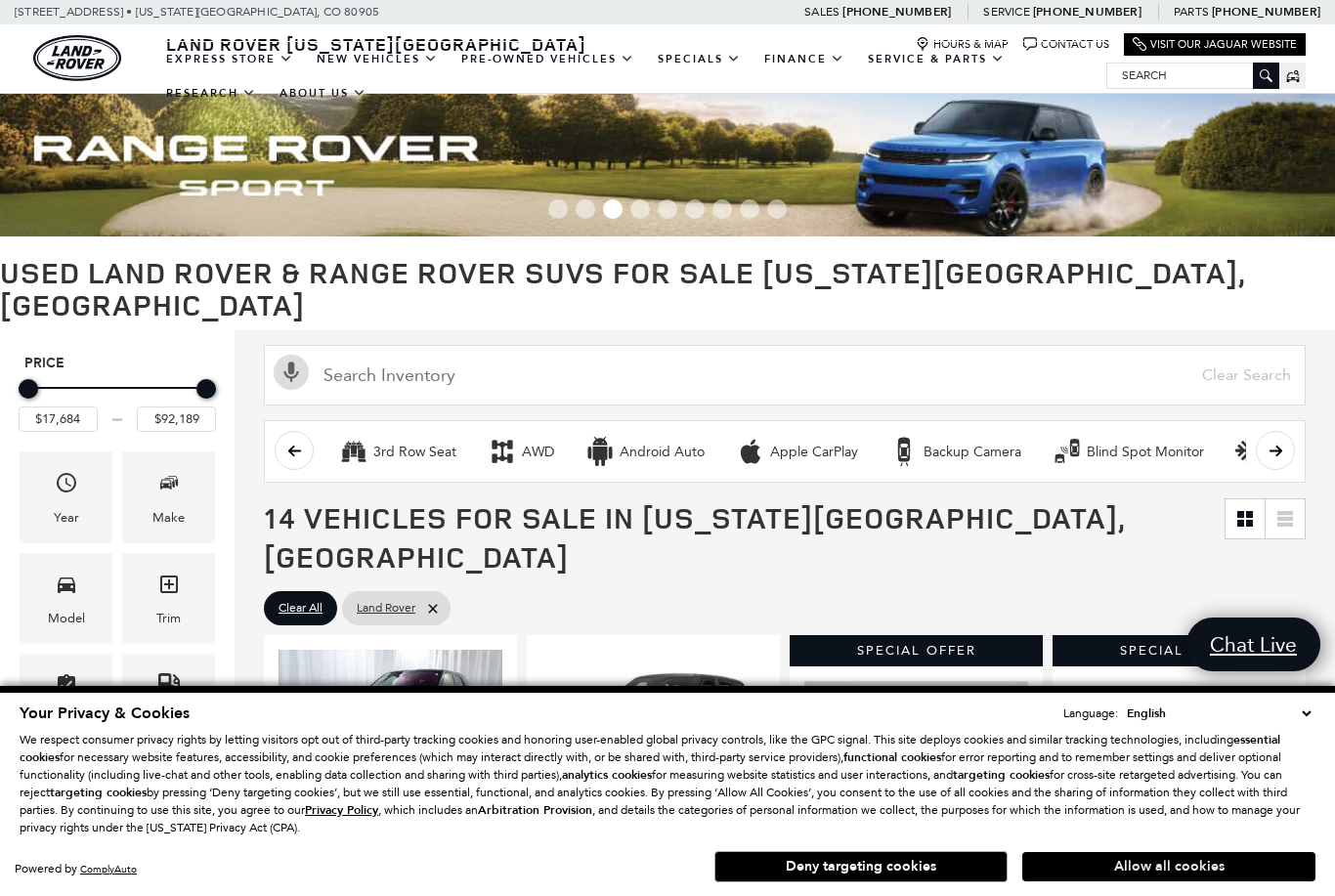
click at [1217, 875] on button "Allow all cookies" at bounding box center [1170, 867] width 293 height 30
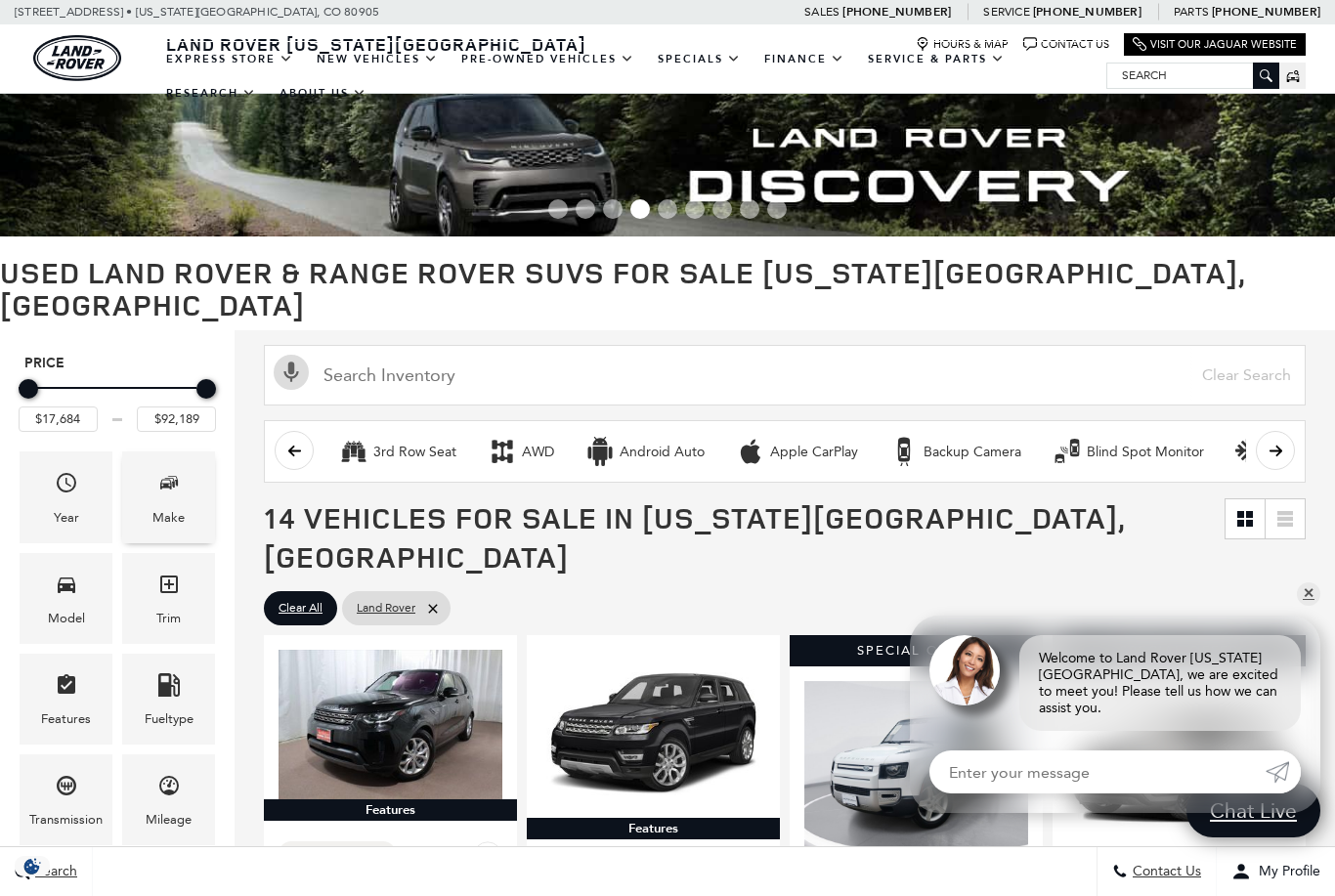
click at [185, 464] on div "Make" at bounding box center [168, 497] width 93 height 91
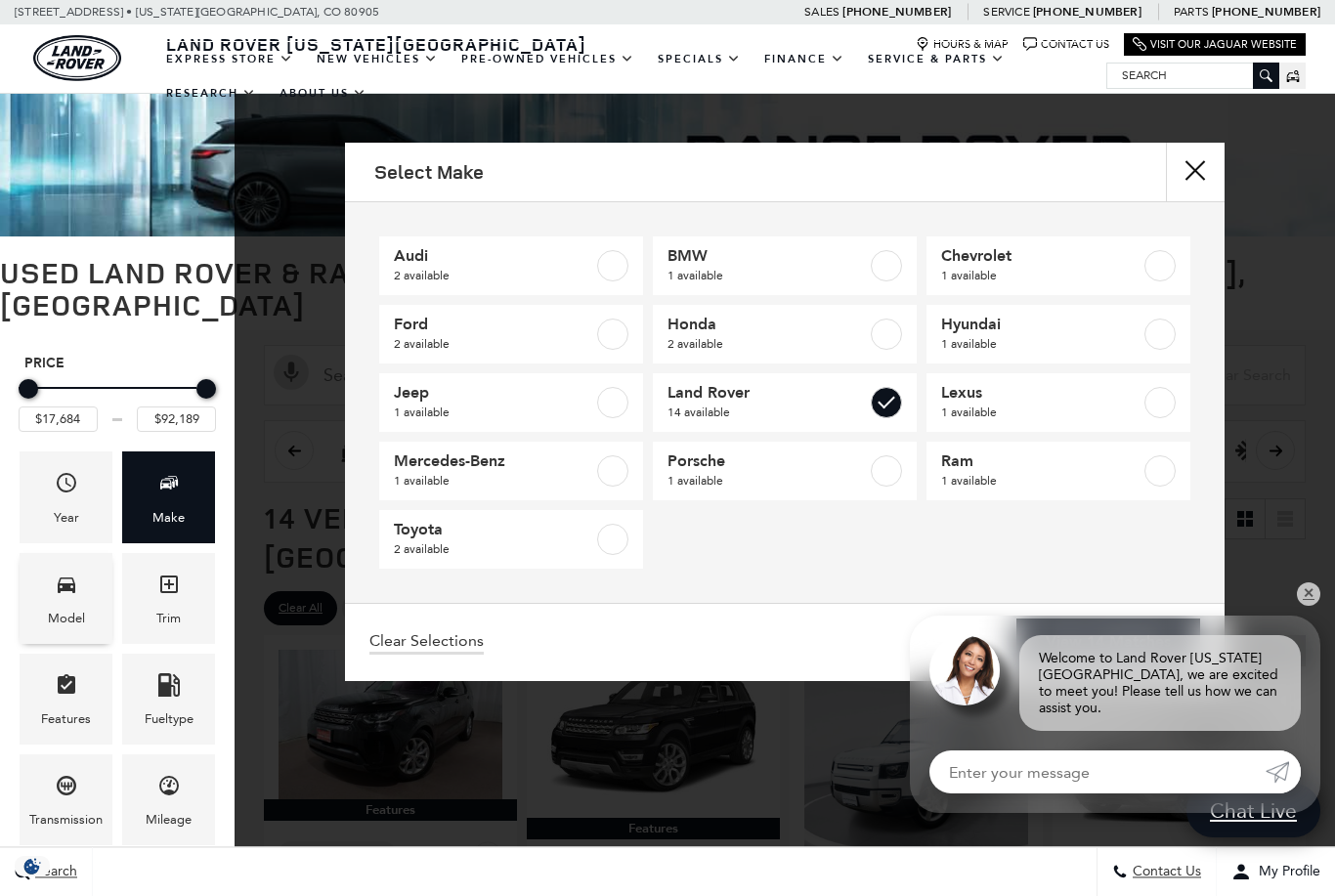
click at [67, 577] on icon "Model" at bounding box center [66, 585] width 18 height 16
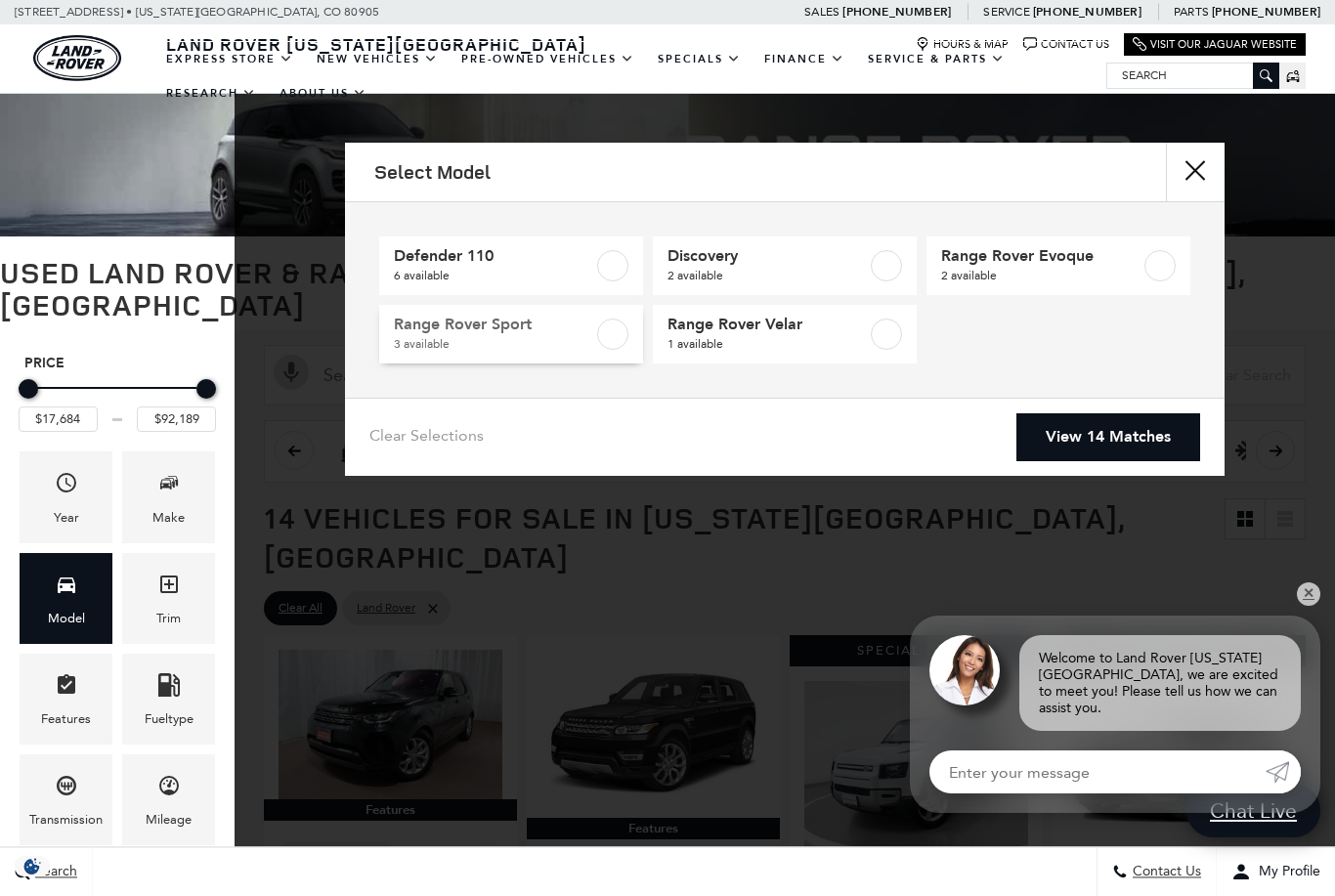
click at [598, 339] on label at bounding box center [613, 335] width 32 height 32
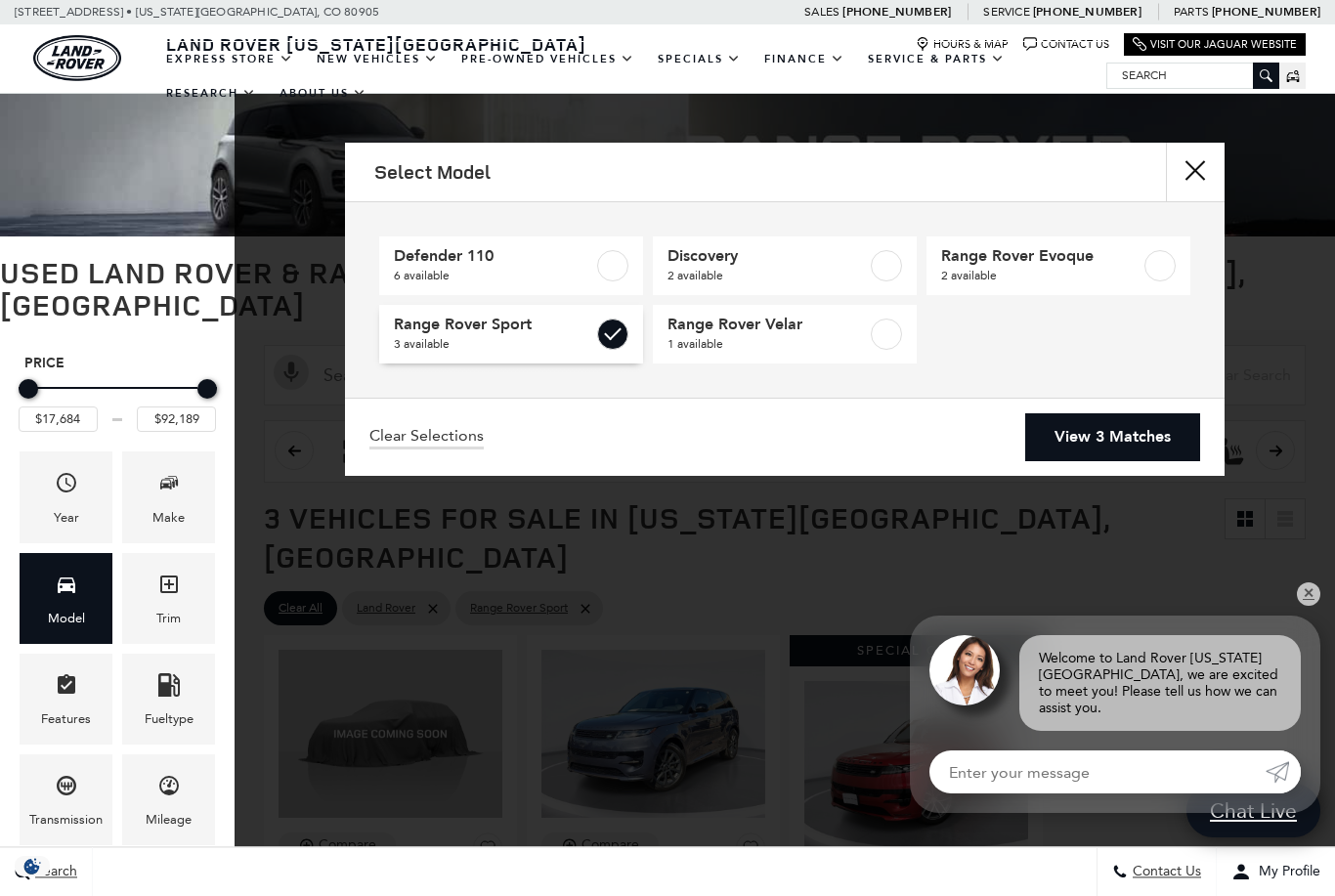
type input "$18,934"
checkbox input "true"
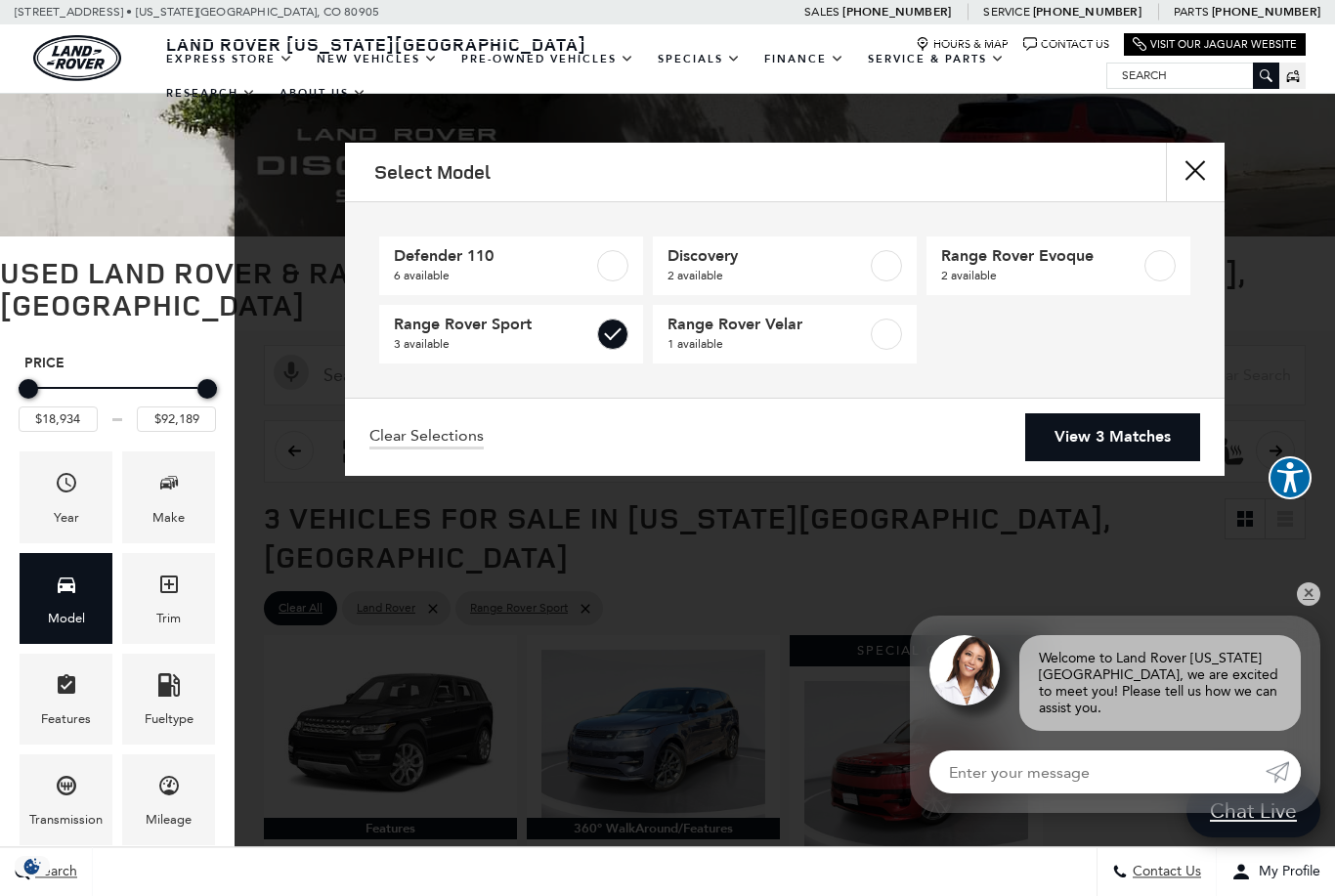
click at [1132, 423] on link "View 3 Matches" at bounding box center [1113, 438] width 175 height 48
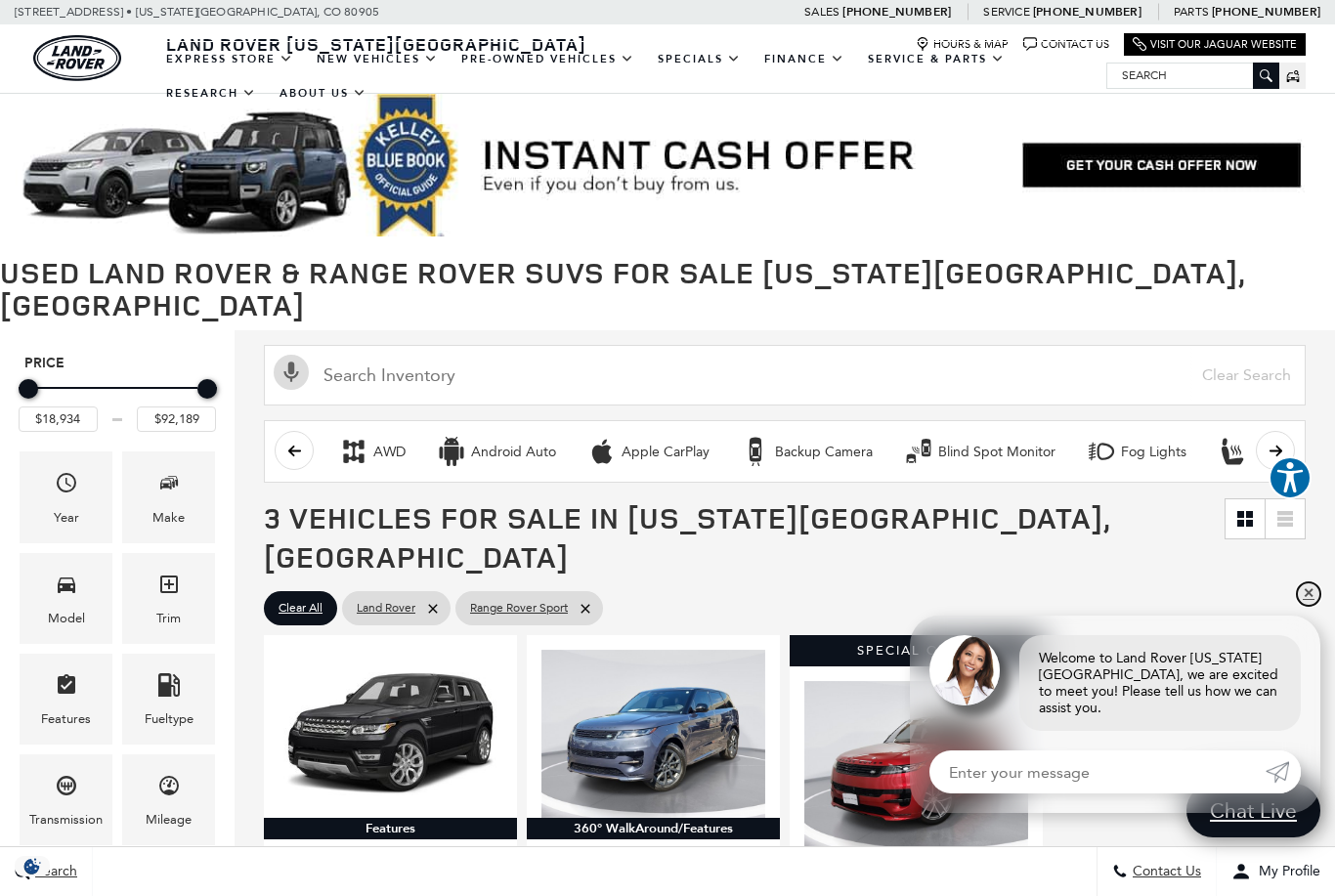
click at [1318, 595] on link "✕" at bounding box center [1309, 594] width 24 height 24
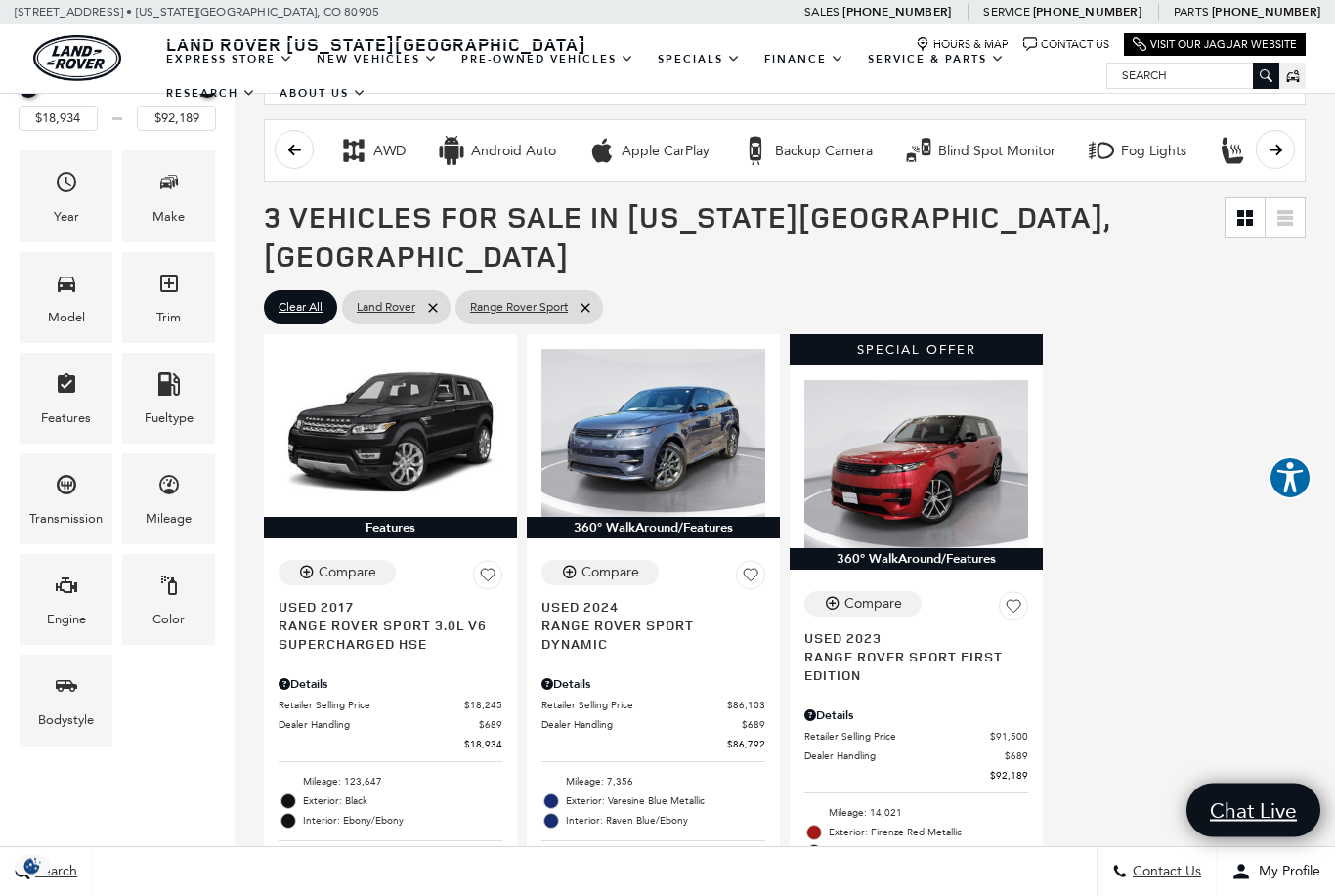
scroll to position [301, 0]
click at [1167, 733] on div "Features Compare Used 2017 Range Rover Sport 3.0L V6 Supercharged HSE Details R…" at bounding box center [785, 689] width 1052 height 720
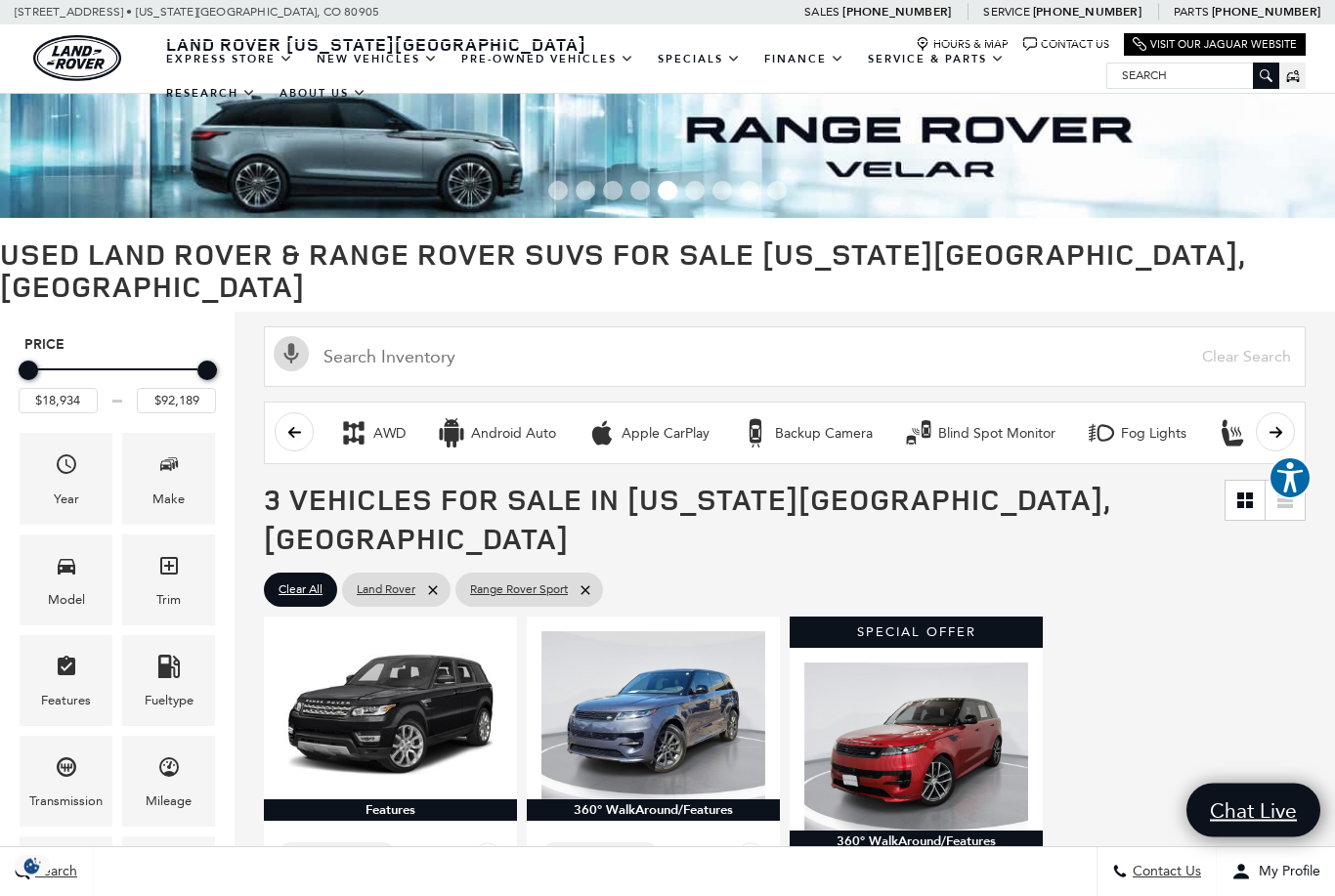
scroll to position [0, 0]
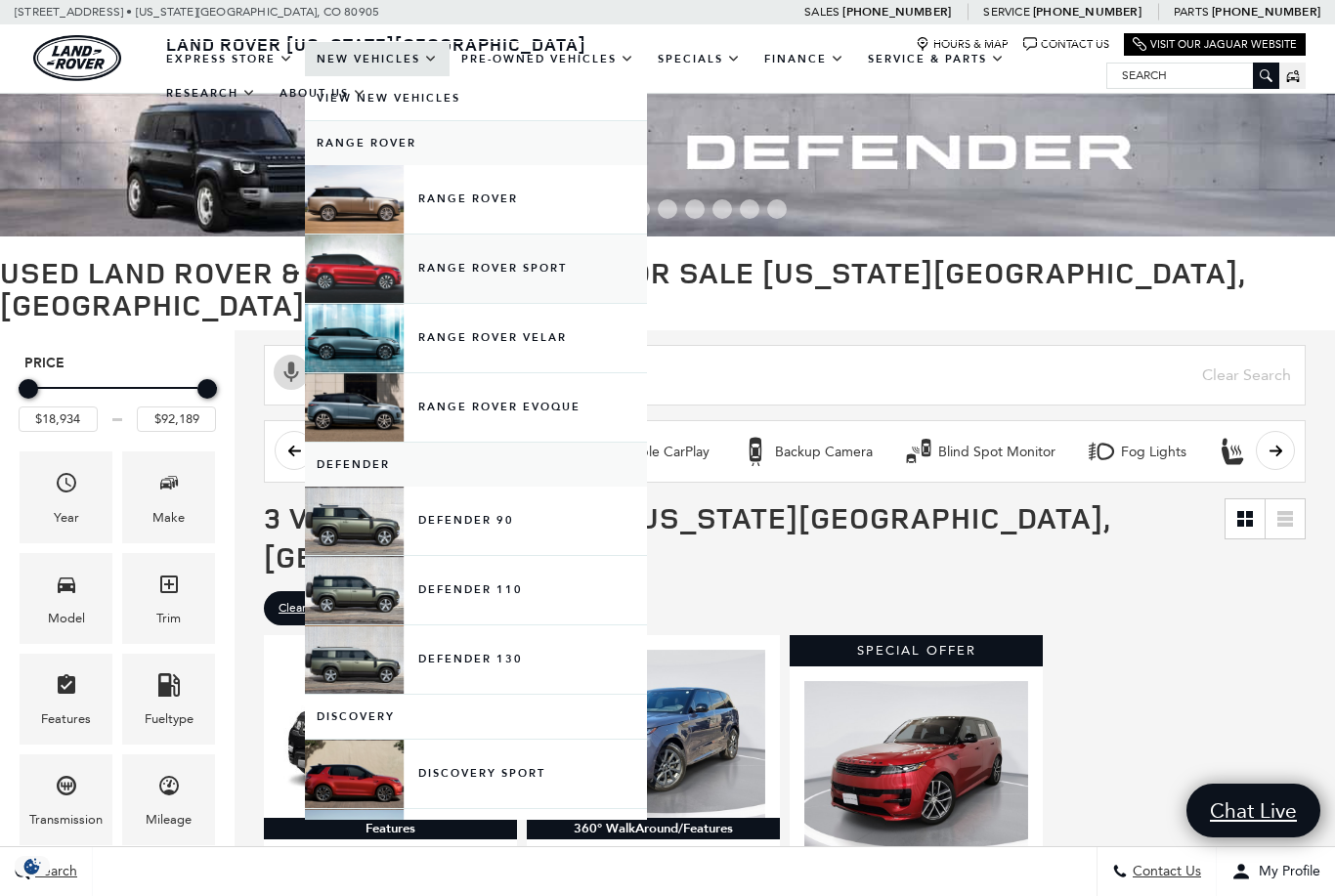
click at [457, 279] on link "Range Rover Sport" at bounding box center [476, 268] width 343 height 68
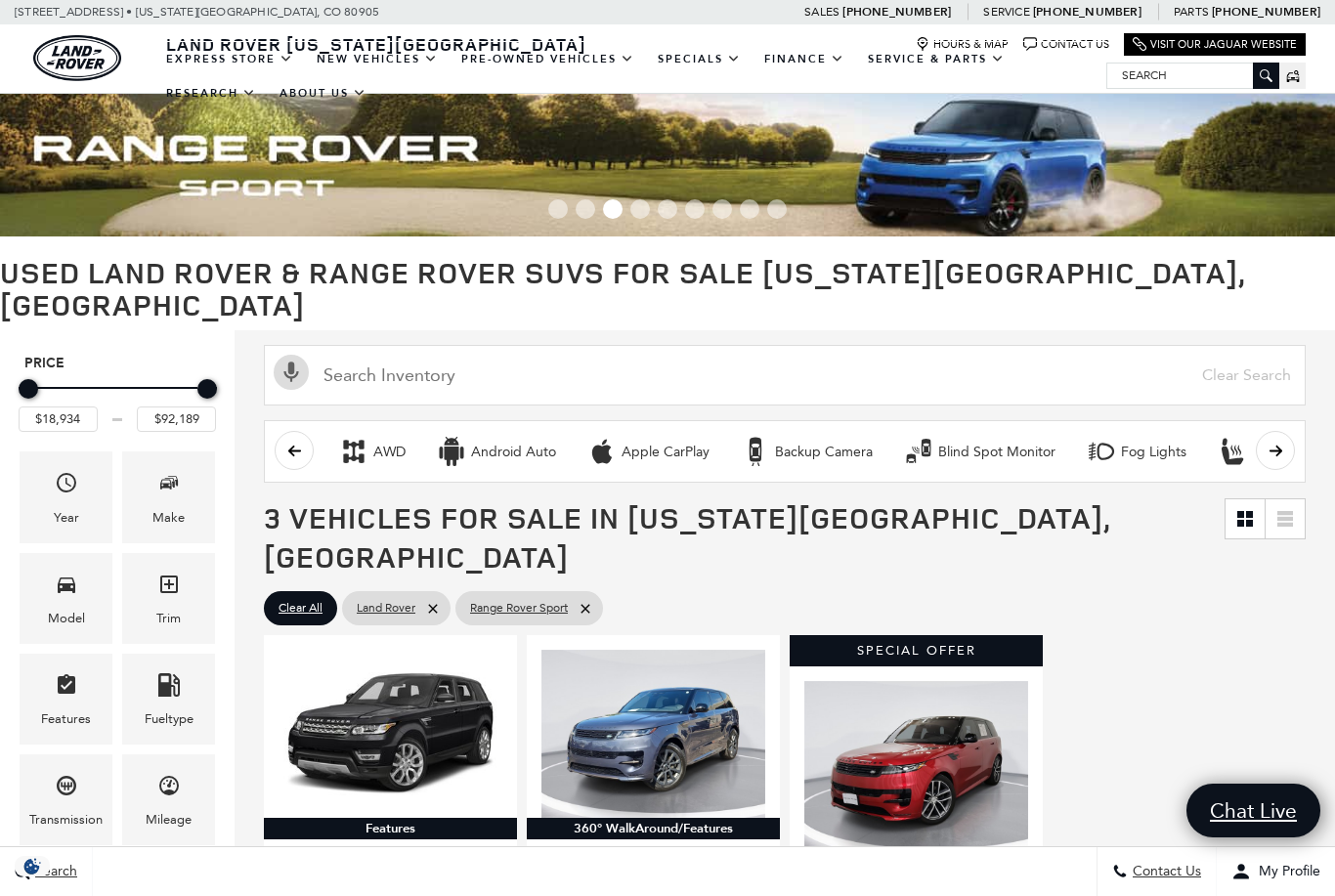
click at [361, 276] on h1 "Used Land Rover & Range Rover SUVs for Sale Colorado Springs, CO" at bounding box center [668, 288] width 1335 height 64
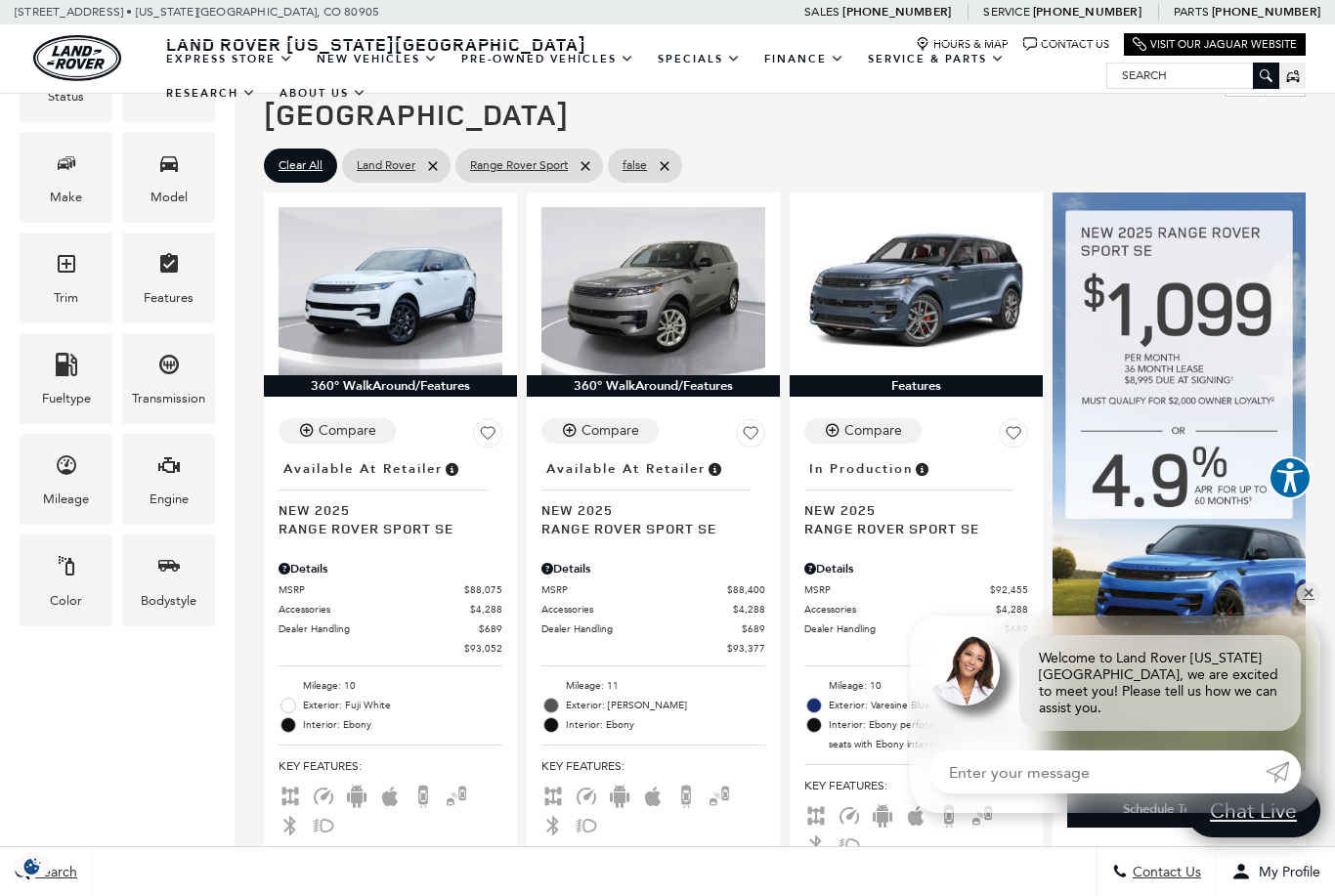
scroll to position [425, 0]
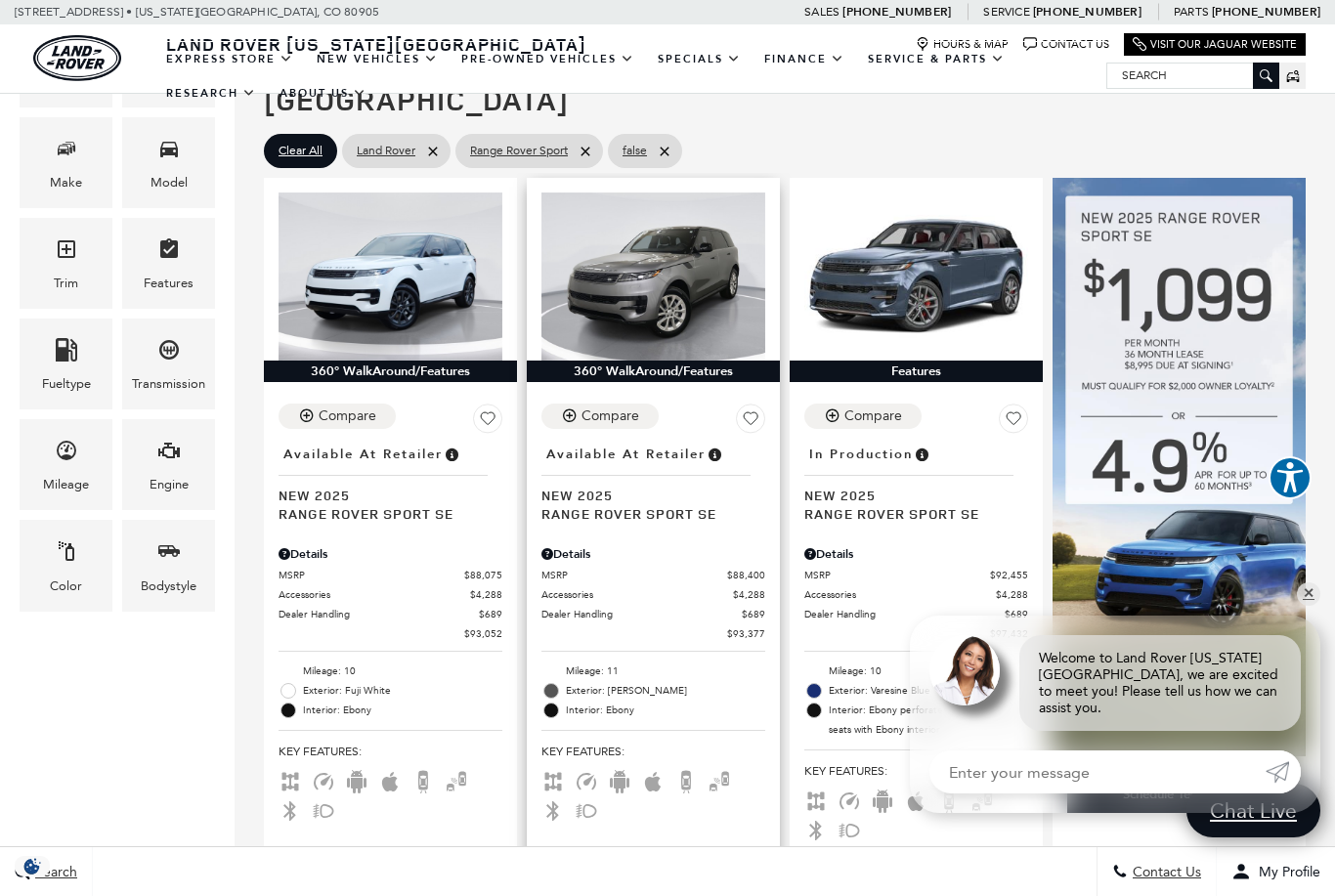
click at [630, 895] on div "Start Your Deal" at bounding box center [654, 905] width 89 height 18
